Goal: Task Accomplishment & Management: Complete application form

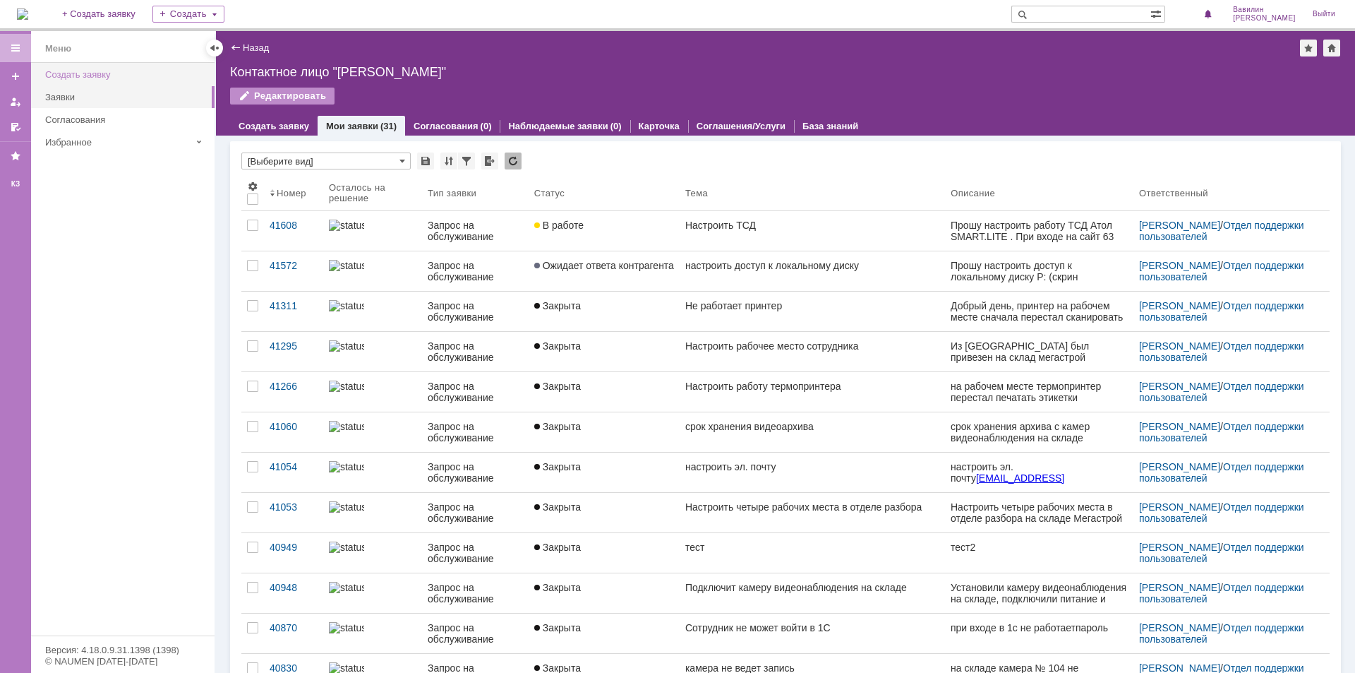
click at [56, 84] on link "Создать заявку" at bounding box center [126, 75] width 172 height 22
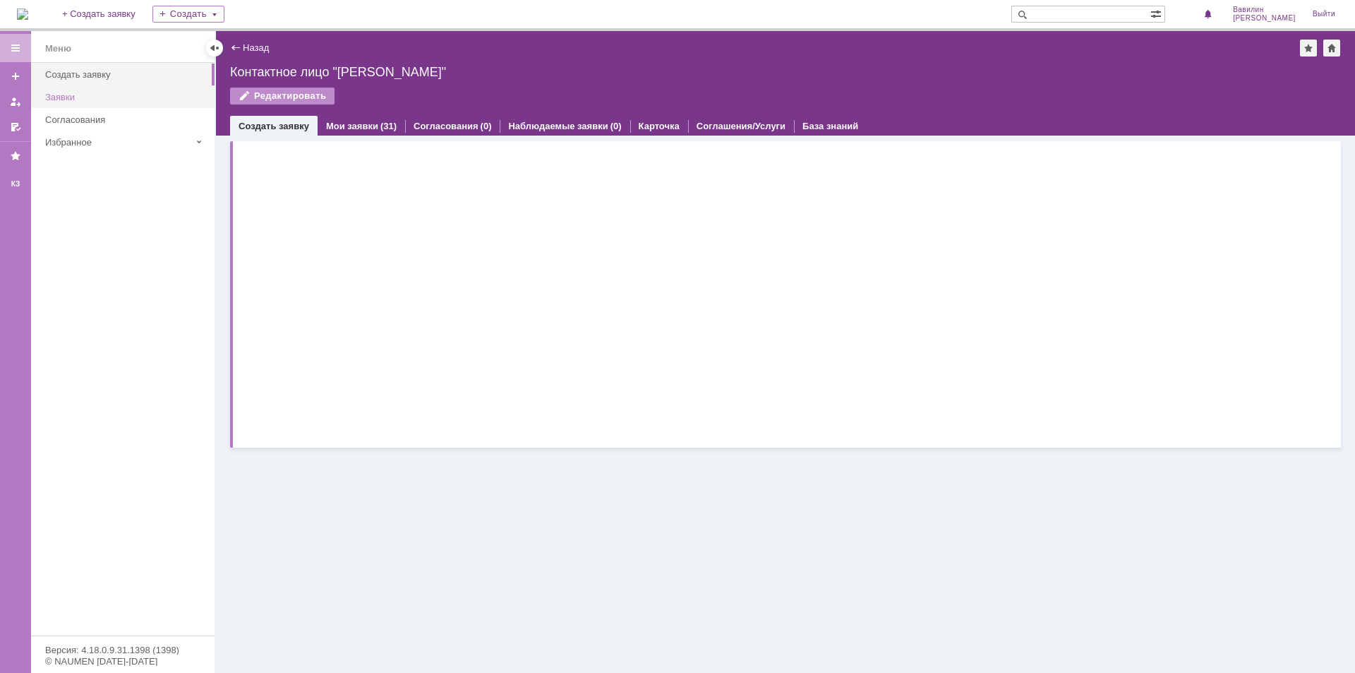
click at [61, 93] on div "Заявки" at bounding box center [125, 97] width 161 height 11
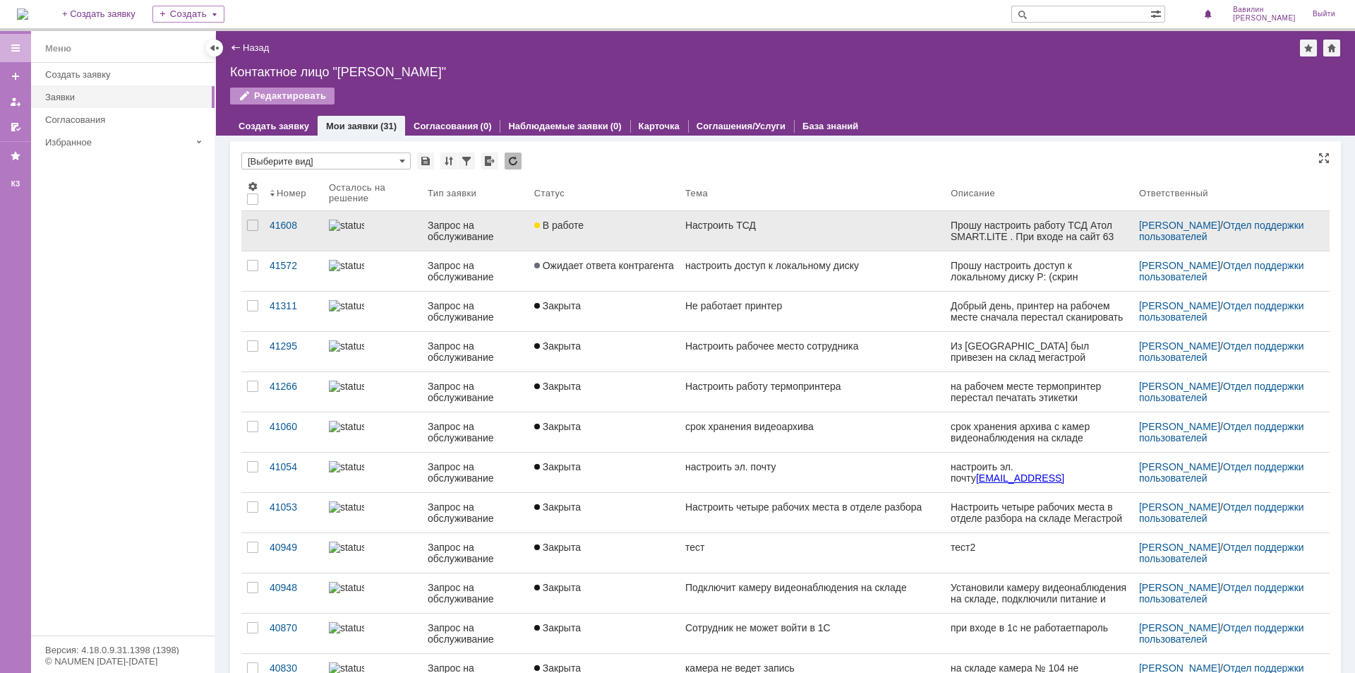
click at [473, 233] on div "Запрос на обслуживание" at bounding box center [475, 230] width 95 height 23
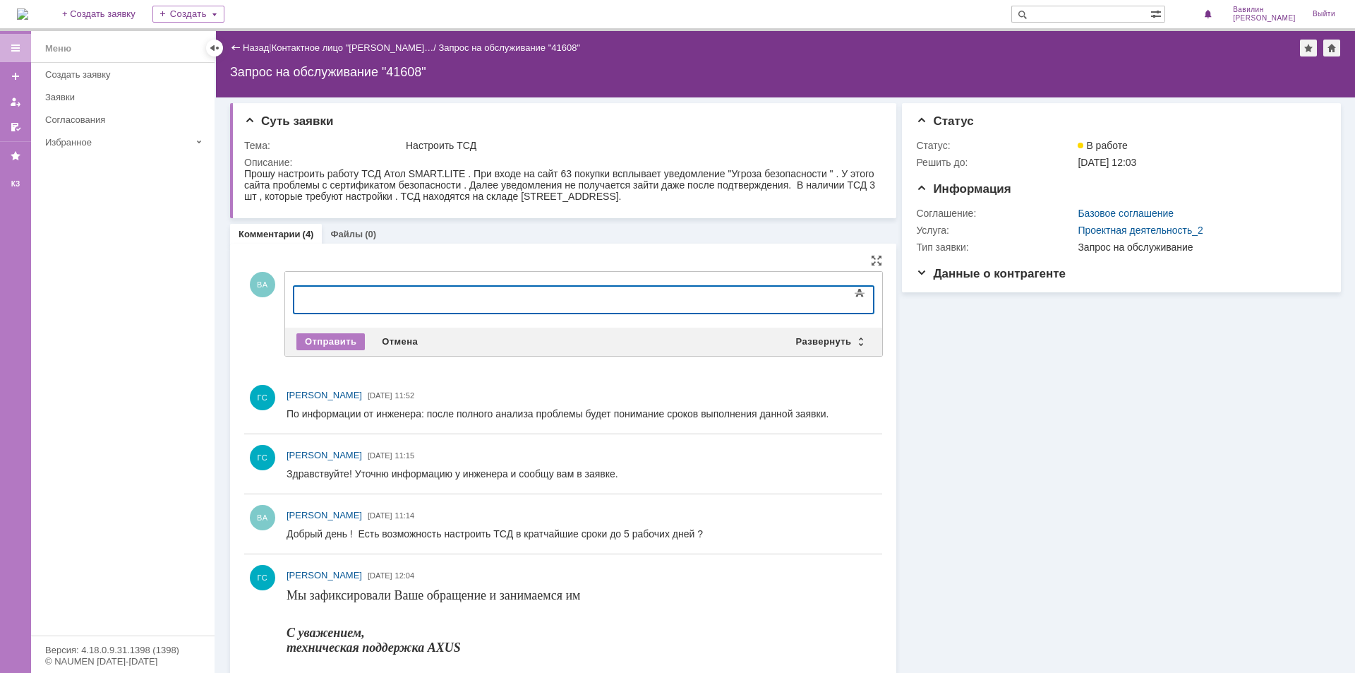
click at [351, 298] on div at bounding box center [408, 297] width 200 height 11
click at [333, 340] on div "Отправить" at bounding box center [330, 341] width 68 height 17
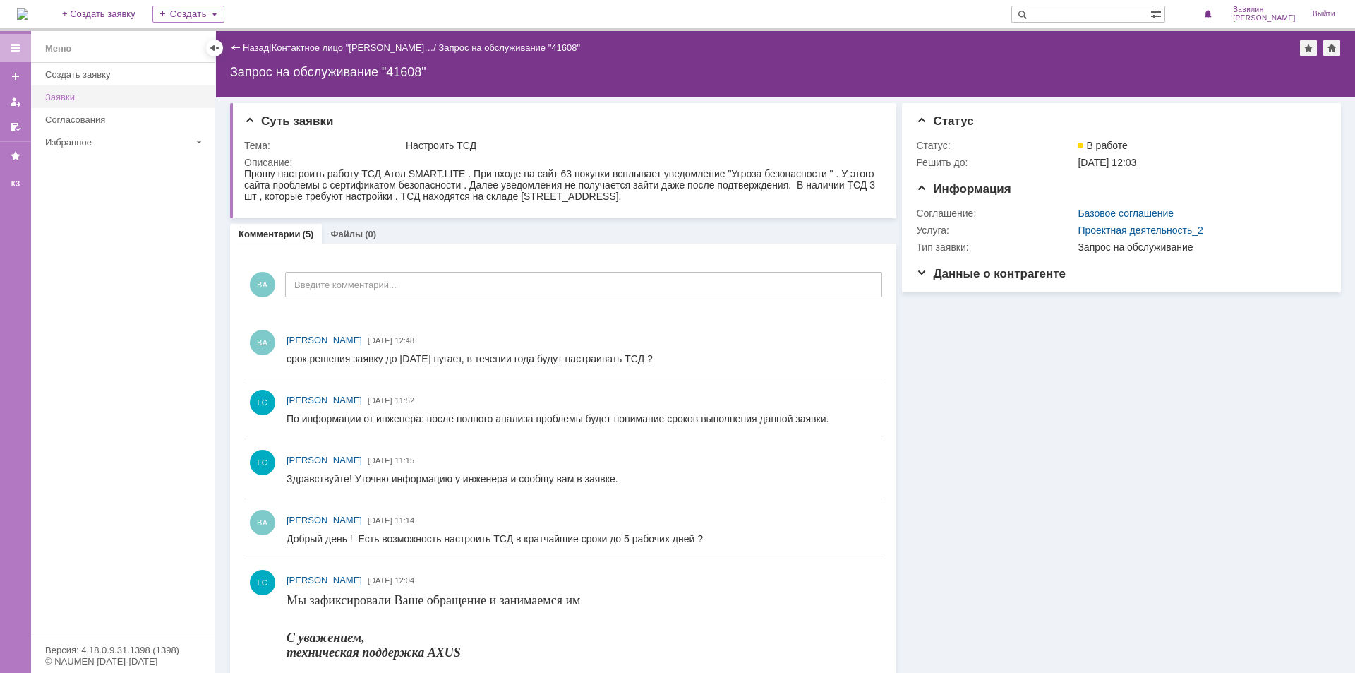
click at [66, 103] on link "Заявки" at bounding box center [126, 97] width 172 height 22
